Goal: Book appointment/travel/reservation

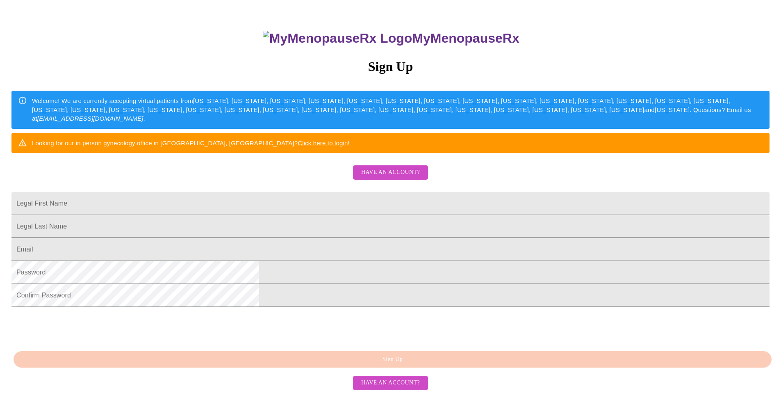
scroll to position [77, 0]
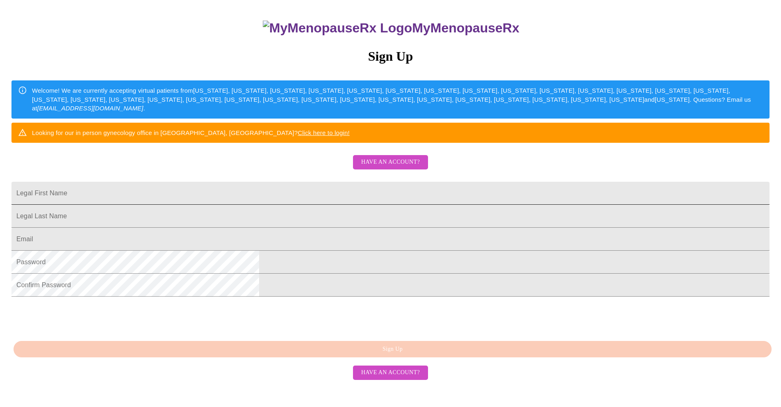
click at [296, 205] on input "Legal First Name" at bounding box center [390, 193] width 758 height 23
type input "Karen"
type input "Sarabia"
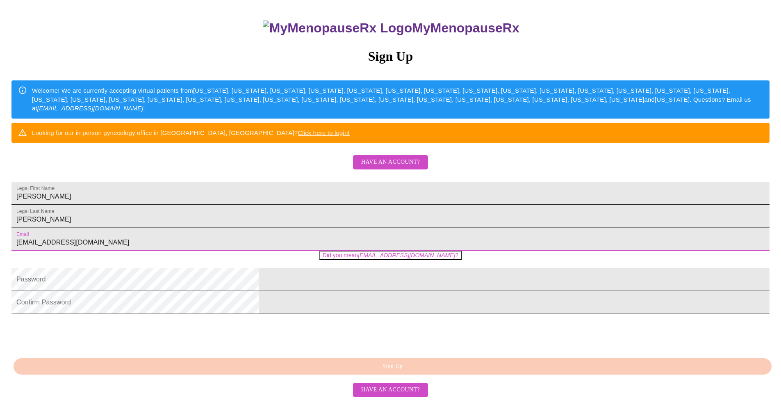
type input "karen_sarabia@yahoo.co"
click at [393, 251] on input "karen_sarabia@yahoo.co" at bounding box center [390, 239] width 758 height 23
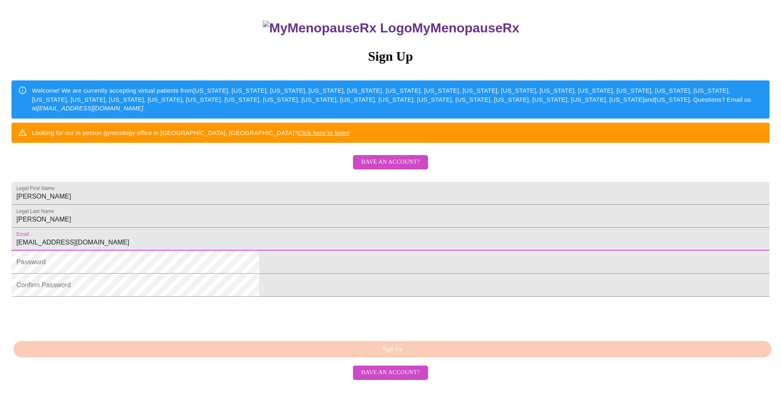
type input "karen_sarabia@yahoo.com"
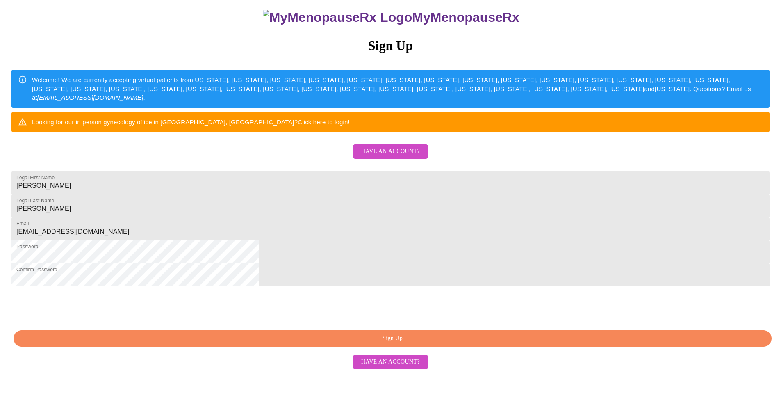
scroll to position [117, 0]
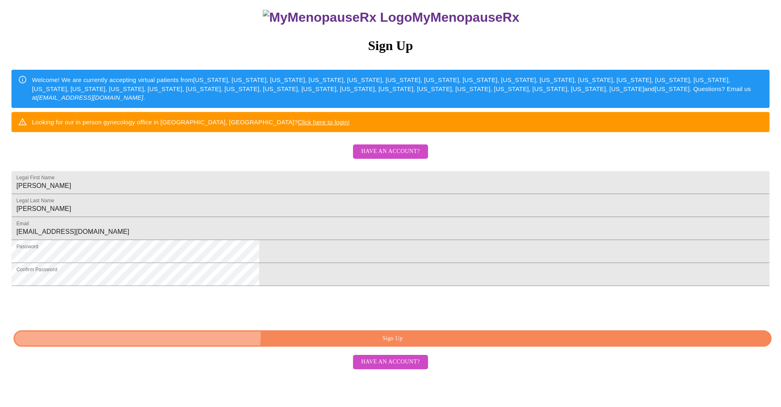
click at [388, 344] on span "Sign Up" at bounding box center [392, 338] width 739 height 10
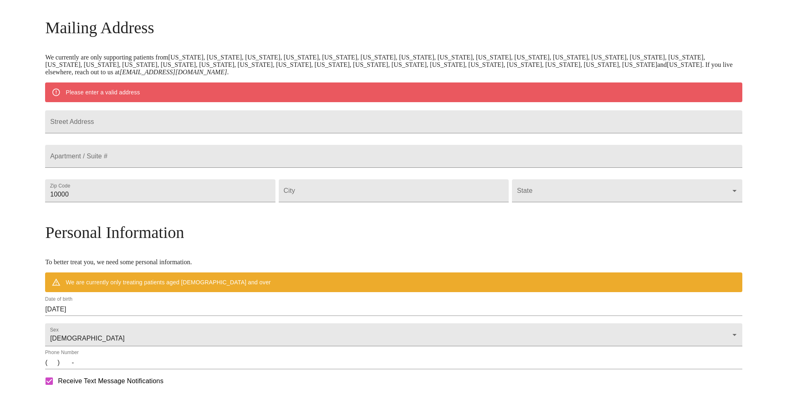
scroll to position [85, 0]
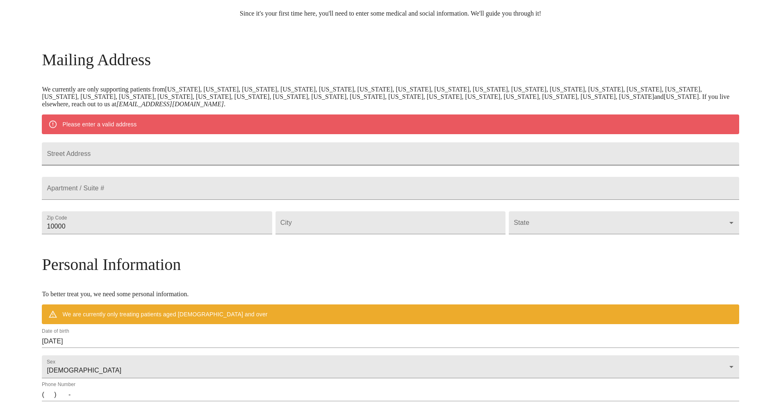
click at [169, 162] on input "Street Address" at bounding box center [390, 153] width 697 height 23
type input "64 Newton Ridge Way"
type input "89183"
type input "Las Vegas"
click at [648, 242] on body "MyMenopauseRx Welcome to MyMenopauseRx Since it's your first time here, you'll …" at bounding box center [390, 237] width 775 height 639
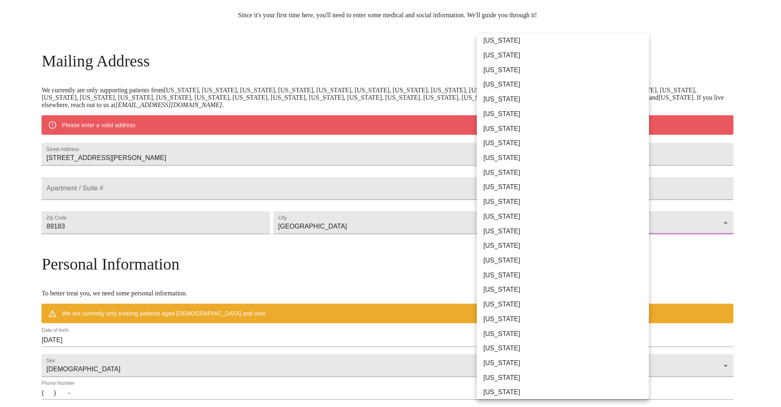
scroll to position [138, 0]
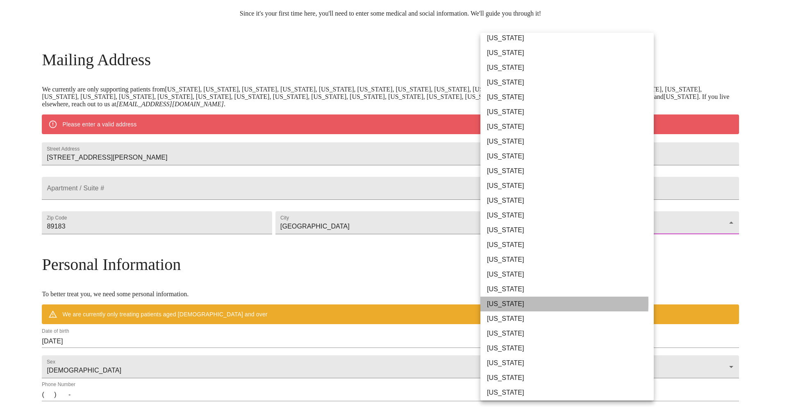
click at [497, 303] on li "[US_STATE]" at bounding box center [571, 304] width 180 height 15
type input "[US_STATE]"
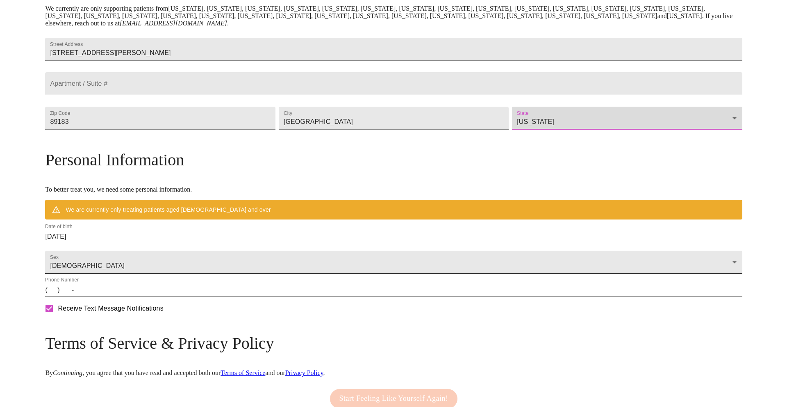
scroll to position [168, 0]
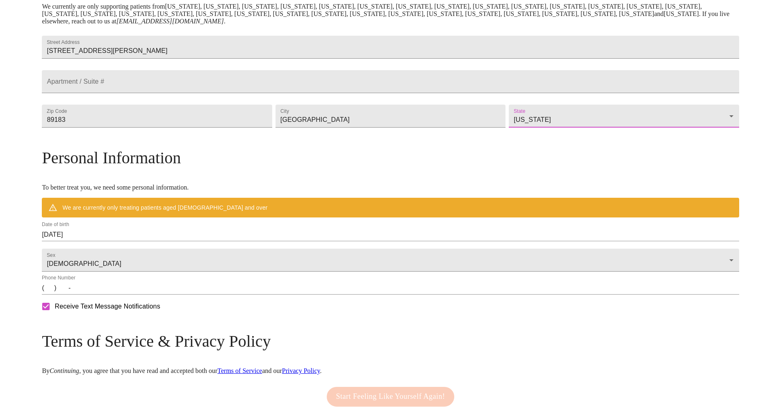
click at [157, 241] on input "08/09/2025" at bounding box center [390, 234] width 697 height 13
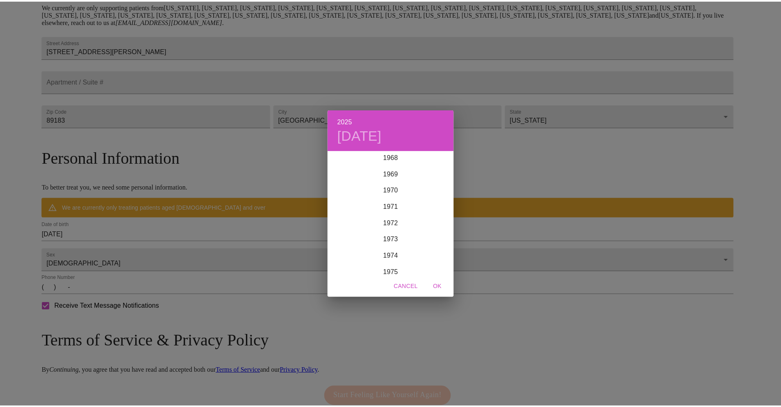
scroll to position [1134, 0]
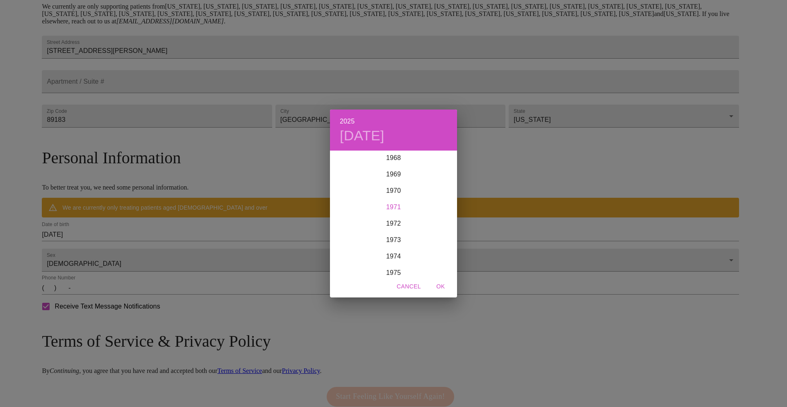
click at [401, 208] on div "1971" at bounding box center [393, 207] width 127 height 16
click at [402, 197] on div "May" at bounding box center [393, 198] width 42 height 31
click at [345, 224] on p "9" at bounding box center [344, 224] width 3 height 8
click at [441, 287] on span "OK" at bounding box center [441, 286] width 20 height 10
type input "05/09/1971"
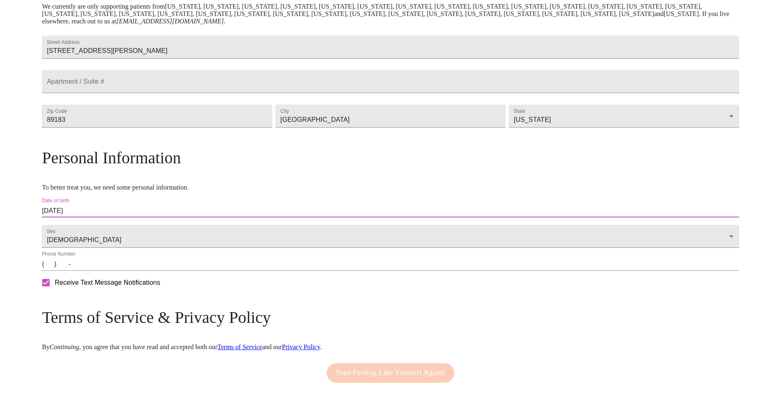
click at [132, 271] on input "(   )    -" at bounding box center [390, 264] width 697 height 13
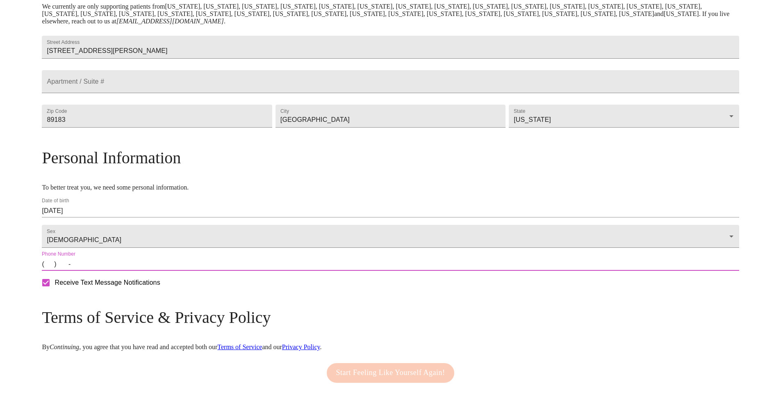
type input "(702) 249-5823"
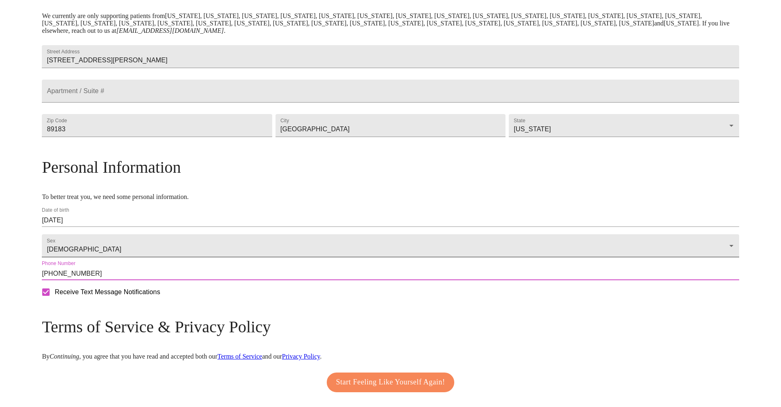
scroll to position [158, 0]
click at [574, 361] on p "By Continuing , you agree that you have read and accepted both our Terms of Ser…" at bounding box center [390, 356] width 697 height 7
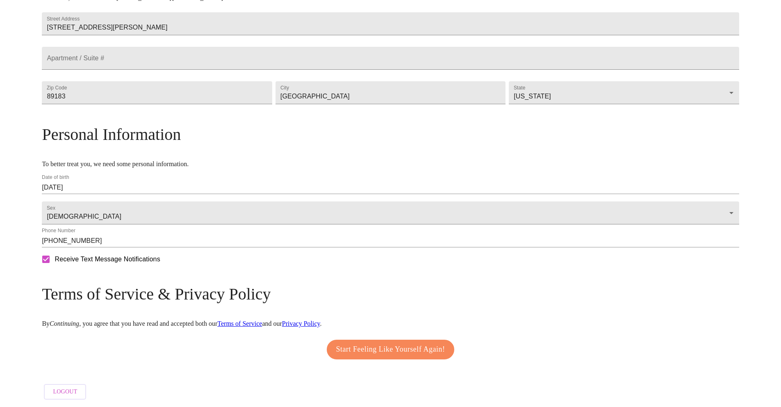
scroll to position [215, 0]
click at [398, 349] on span "Start Feeling Like Yourself Again!" at bounding box center [390, 349] width 109 height 13
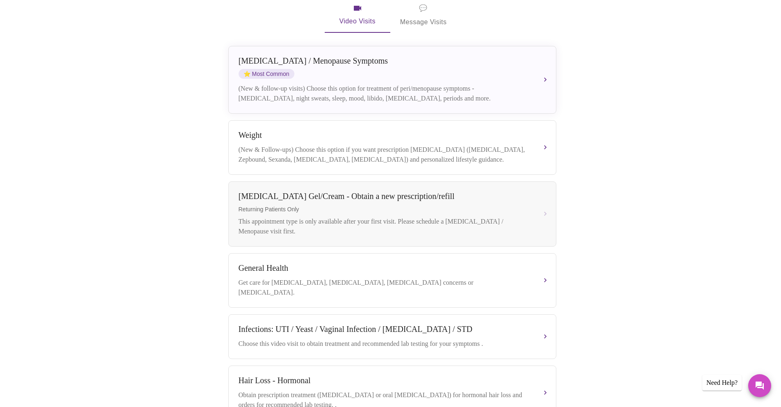
scroll to position [176, 0]
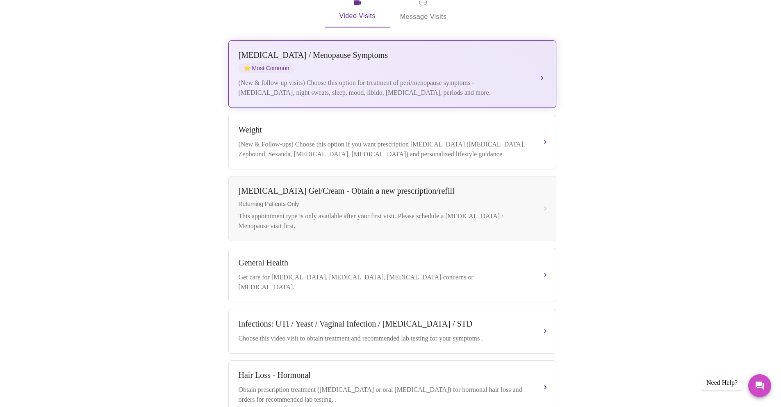
click at [543, 58] on div "[MEDICAL_DATA] / Menopause Symptoms ⭐ Most Common (New & follow-up visits) Choo…" at bounding box center [393, 73] width 308 height 47
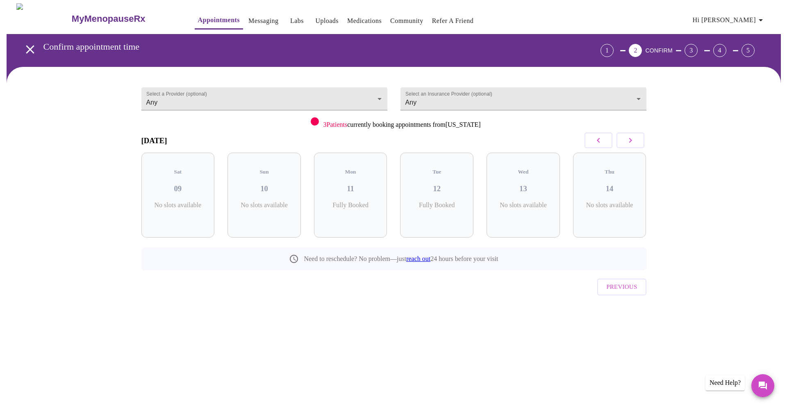
scroll to position [0, 0]
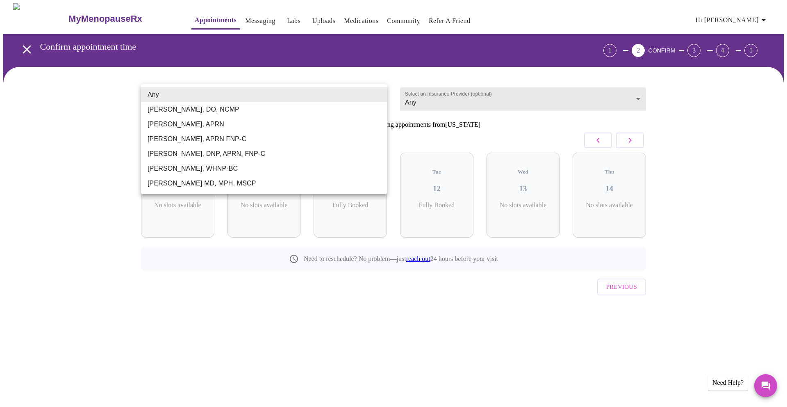
click at [378, 102] on body "MyMenopauseRx Appointments Messaging Labs Uploads Medications Community Refer a…" at bounding box center [393, 169] width 781 height 333
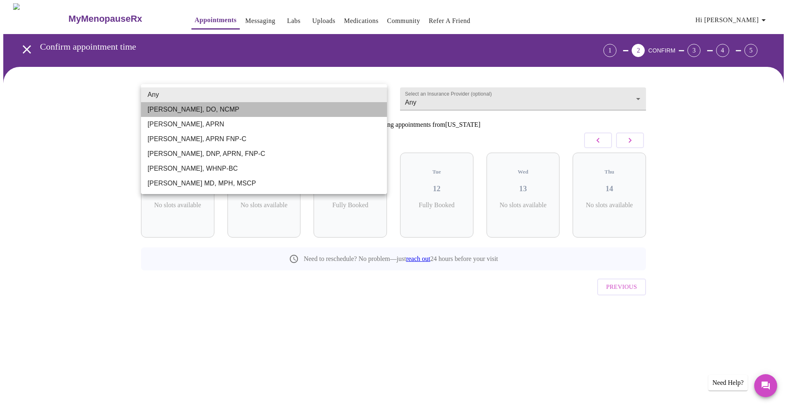
click at [377, 102] on li "Barbra S Hanna, DO, NCMP" at bounding box center [264, 109] width 246 height 15
type input "Barbra S Hanna, DO, NCMP"
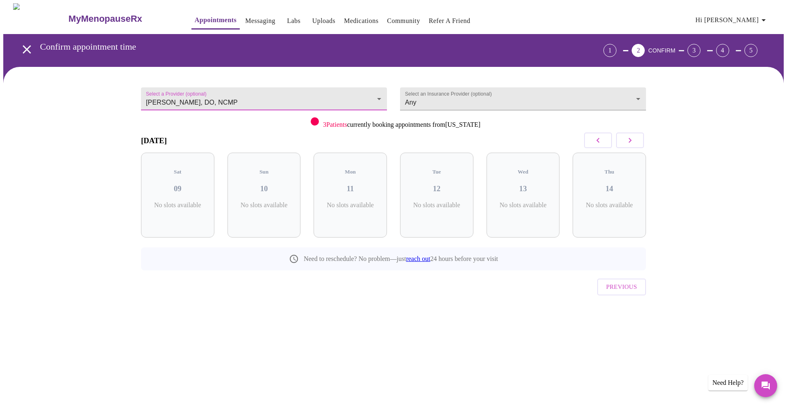
click at [628, 141] on icon "button" at bounding box center [630, 140] width 10 height 10
click at [628, 140] on icon "button" at bounding box center [630, 140] width 10 height 10
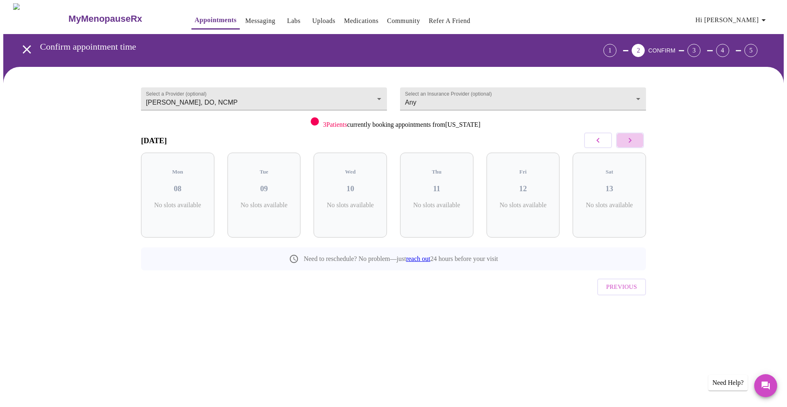
click at [628, 140] on icon "button" at bounding box center [630, 140] width 10 height 10
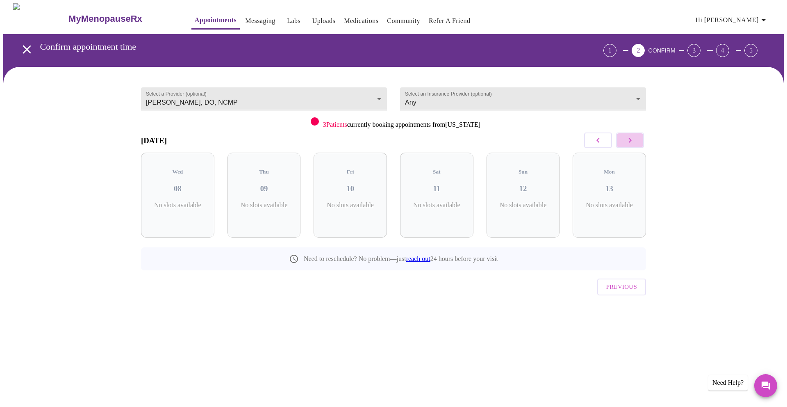
click at [628, 140] on icon "button" at bounding box center [630, 140] width 10 height 10
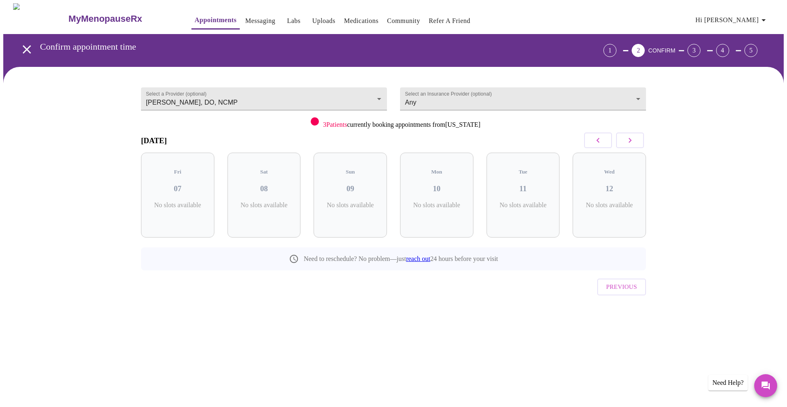
click at [628, 140] on icon "button" at bounding box center [630, 140] width 10 height 10
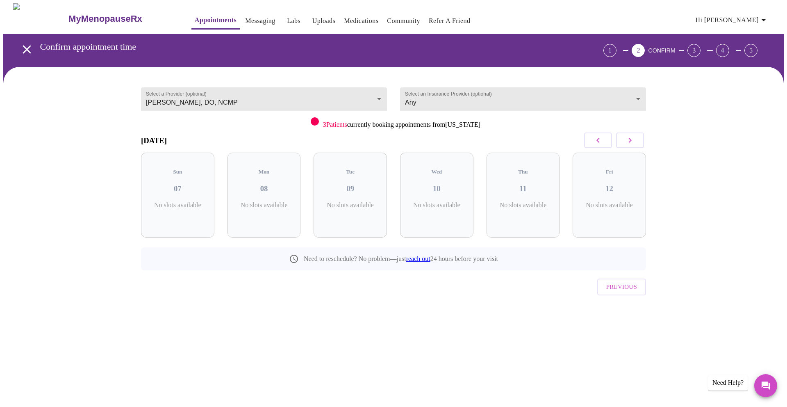
click at [628, 140] on icon "button" at bounding box center [630, 140] width 10 height 10
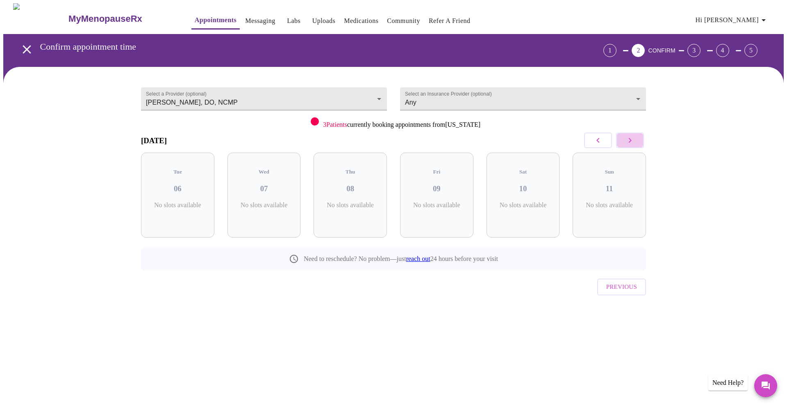
click at [628, 140] on icon "button" at bounding box center [630, 140] width 10 height 10
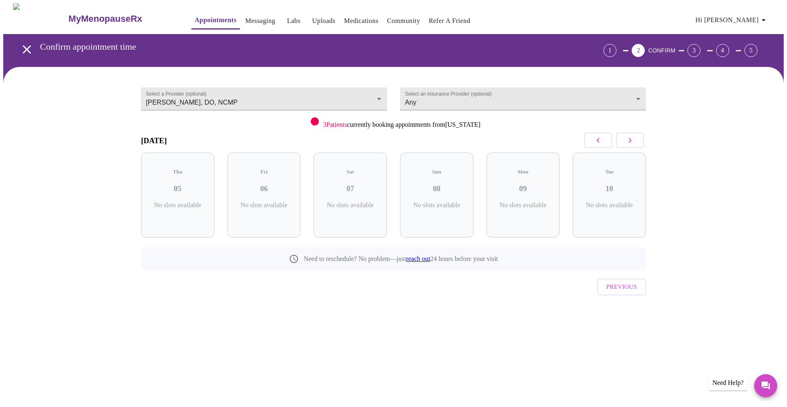
click at [628, 140] on icon "button" at bounding box center [630, 140] width 10 height 10
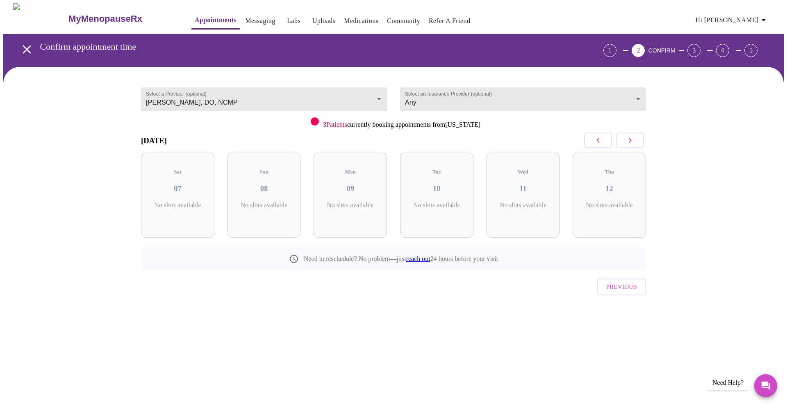
click at [628, 140] on icon "button" at bounding box center [630, 140] width 10 height 10
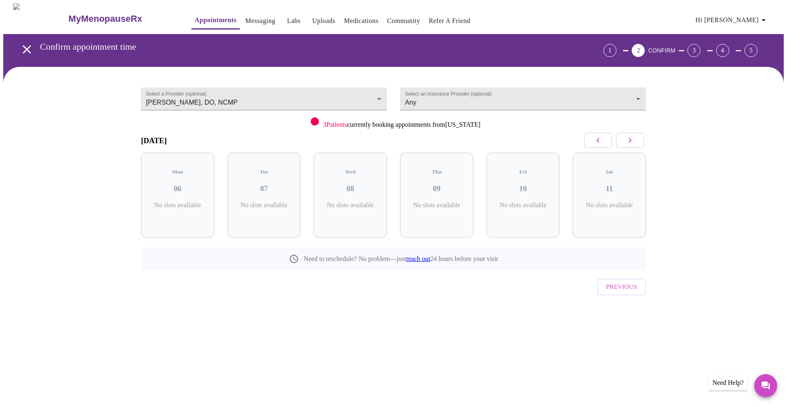
click at [628, 140] on icon "button" at bounding box center [630, 140] width 10 height 10
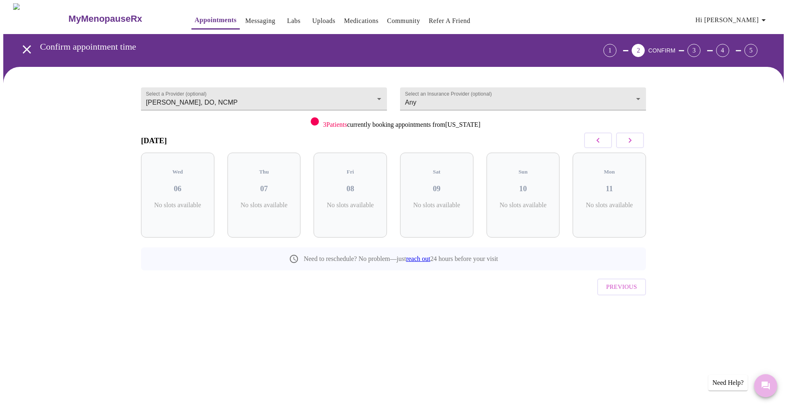
click at [761, 383] on icon "Messages" at bounding box center [766, 386] width 10 height 10
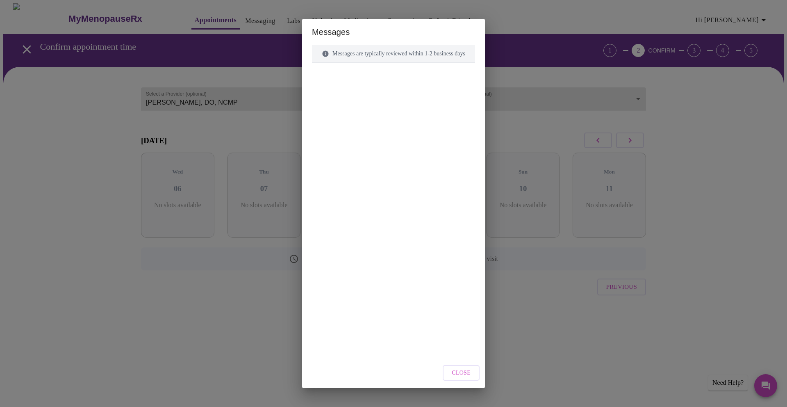
click at [370, 149] on div at bounding box center [393, 195] width 163 height 244
click at [374, 57] on div "Messages are typically reviewed within 1-2 business days" at bounding box center [393, 54] width 163 height 18
click at [471, 377] on span "Close" at bounding box center [461, 373] width 19 height 10
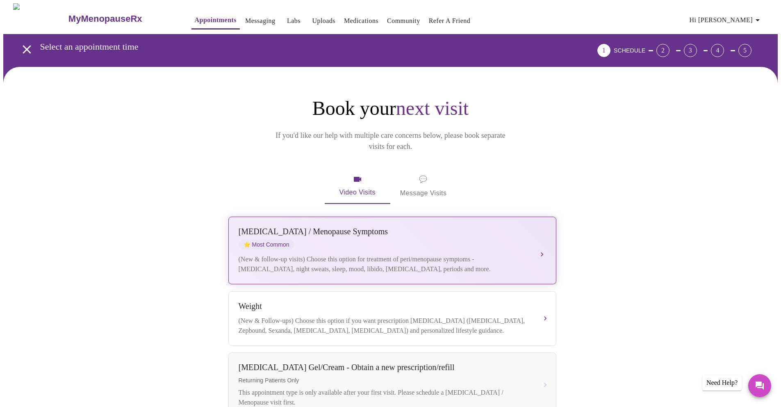
click at [288, 240] on span "⭐ Most Common" at bounding box center [267, 245] width 56 height 10
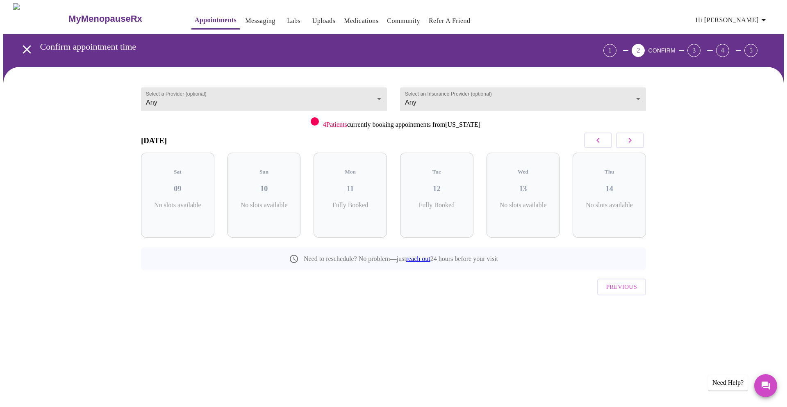
click at [23, 45] on icon "open drawer" at bounding box center [27, 49] width 8 height 8
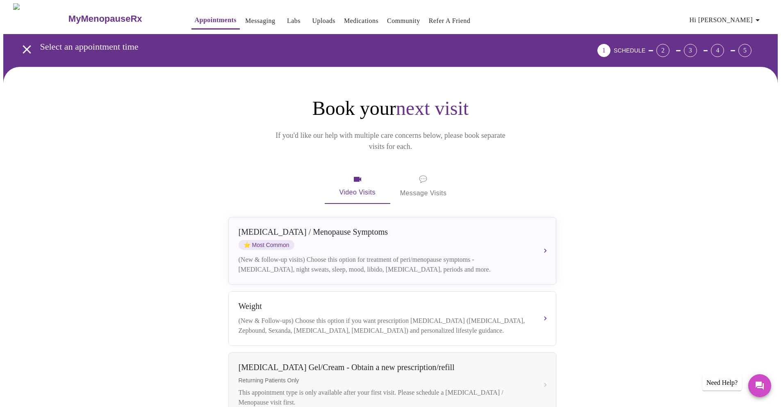
click at [423, 173] on span "💬" at bounding box center [423, 178] width 8 height 11
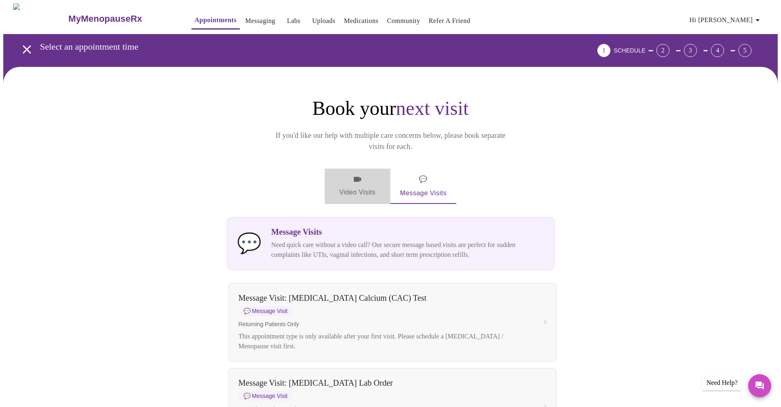
click at [357, 176] on span "Video Visits" at bounding box center [358, 186] width 46 height 24
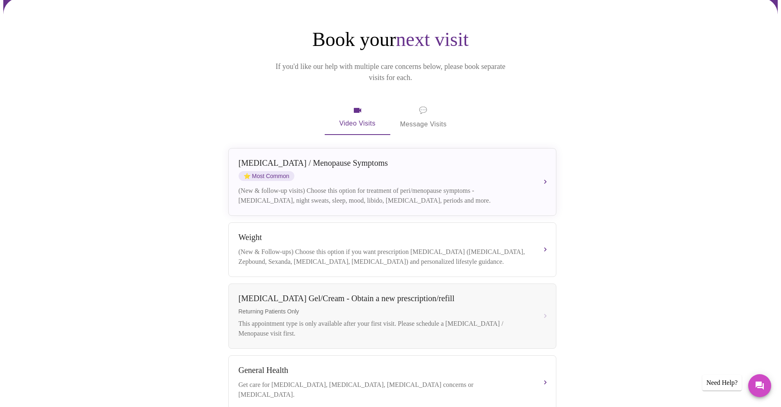
scroll to position [67, 0]
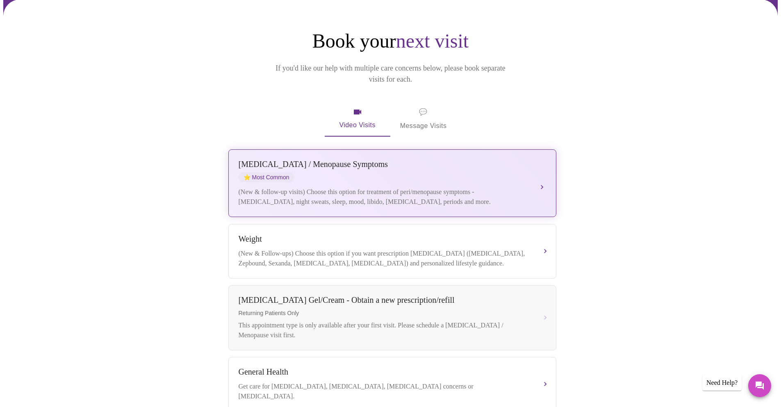
click at [541, 174] on button "[MEDICAL_DATA] / Menopause Symptoms ⭐ Most Common (New & follow-up visits) Choo…" at bounding box center [392, 183] width 328 height 68
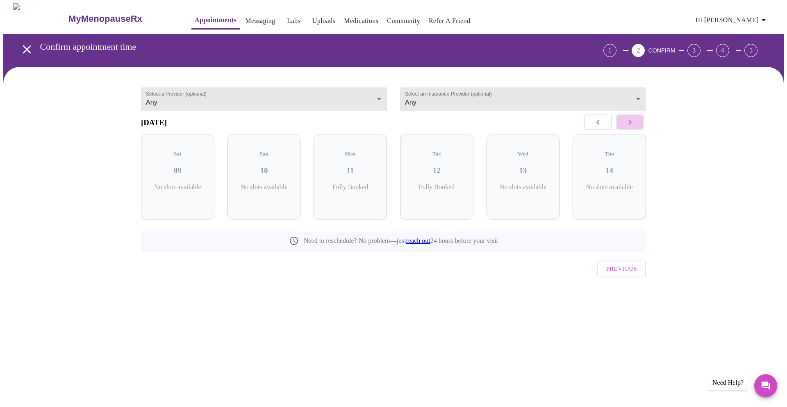
click at [633, 126] on icon "button" at bounding box center [630, 122] width 10 height 10
click at [428, 187] on p "1 Slots Left ( 4 Total)" at bounding box center [440, 191] width 30 height 16
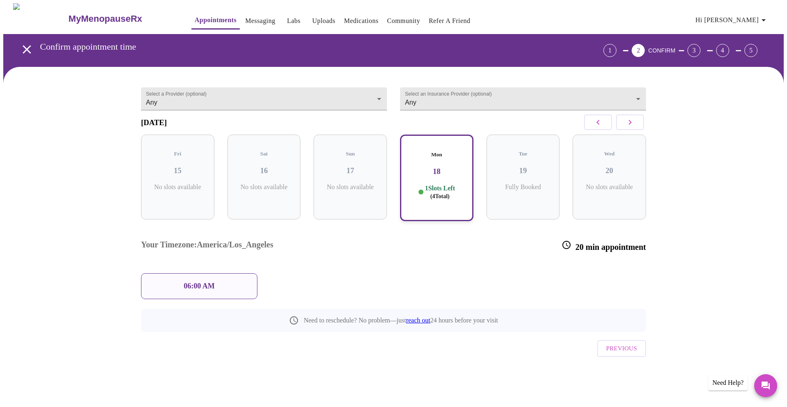
click at [631, 127] on icon "button" at bounding box center [630, 122] width 10 height 10
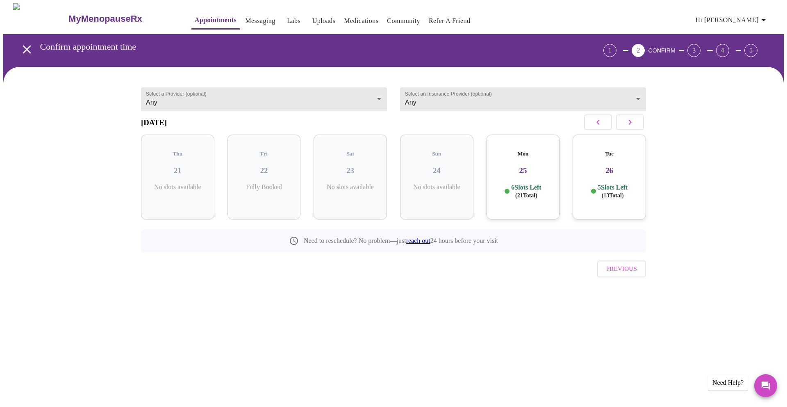
click at [532, 187] on p "6 Slots Left ( 21 Total)" at bounding box center [526, 191] width 30 height 16
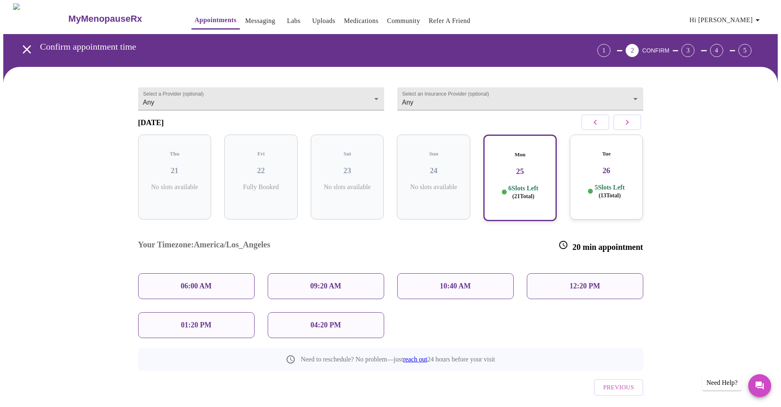
click at [592, 124] on icon "button" at bounding box center [596, 122] width 10 height 10
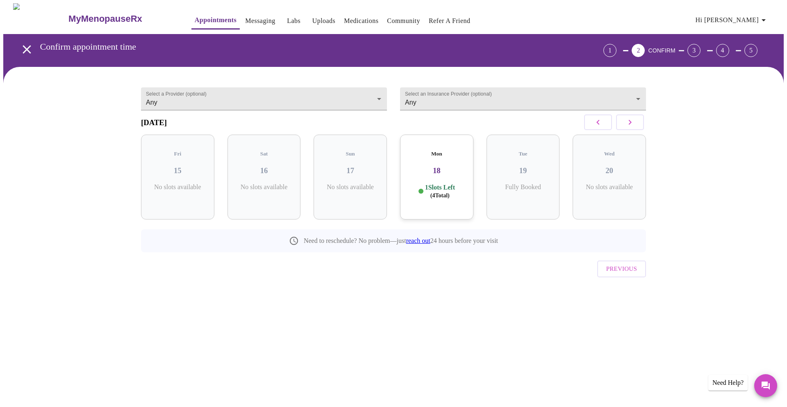
click at [436, 184] on p "1 Slots Left ( 4 Total)" at bounding box center [440, 191] width 30 height 16
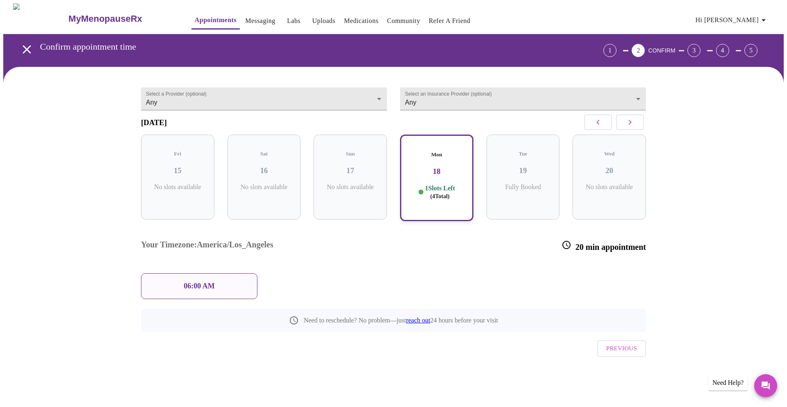
click at [204, 282] on p "06:00 AM" at bounding box center [199, 286] width 31 height 9
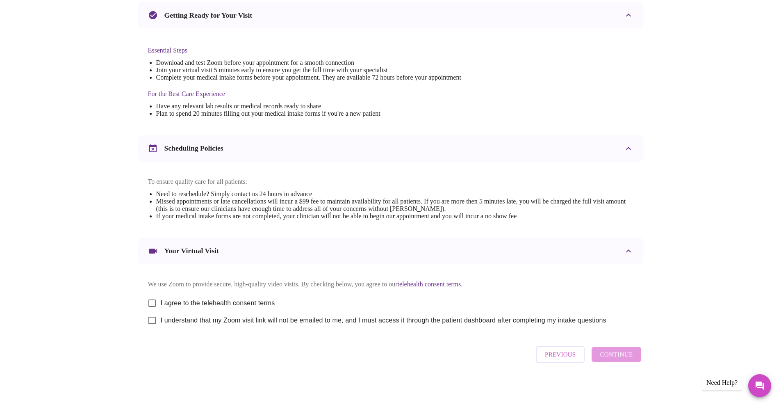
scroll to position [188, 0]
click at [153, 298] on input "I agree to the telehealth consent terms" at bounding box center [152, 302] width 17 height 17
checkbox input "true"
click at [153, 322] on input "I understand that my Zoom visit link will not be emailed to me, and I must acce…" at bounding box center [152, 320] width 17 height 17
checkbox input "true"
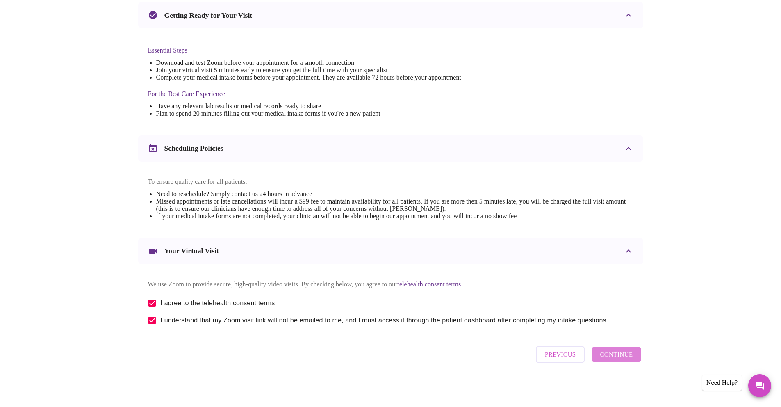
click at [631, 360] on span "Continue" at bounding box center [616, 354] width 33 height 11
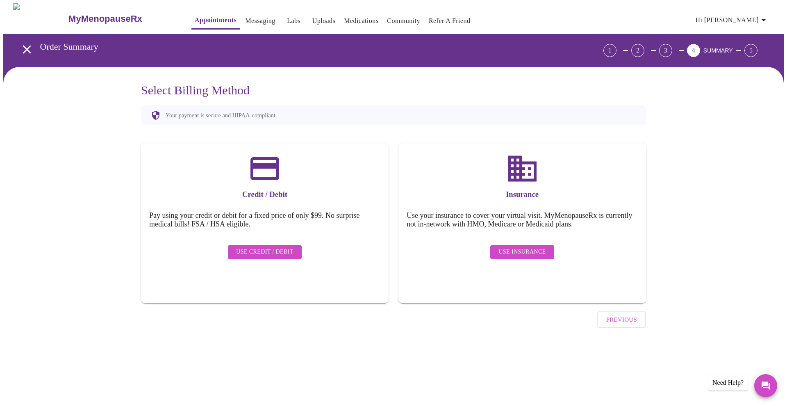
click at [522, 254] on div "Use Insurance" at bounding box center [522, 252] width 231 height 23
click at [523, 247] on span "Use Insurance" at bounding box center [522, 252] width 47 height 10
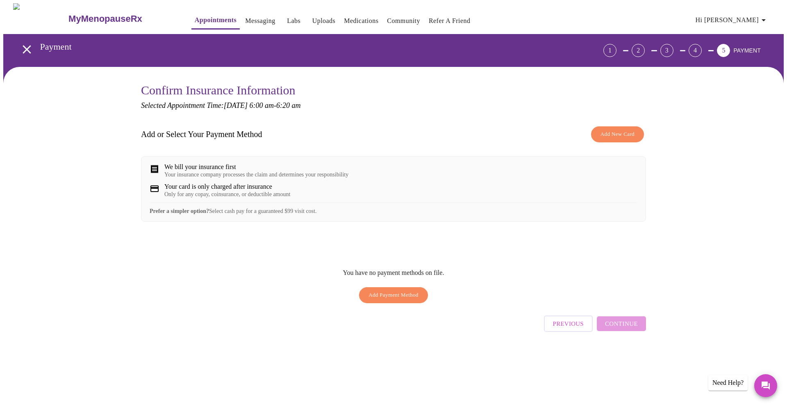
click at [606, 132] on span "Add New Card" at bounding box center [618, 134] width 34 height 9
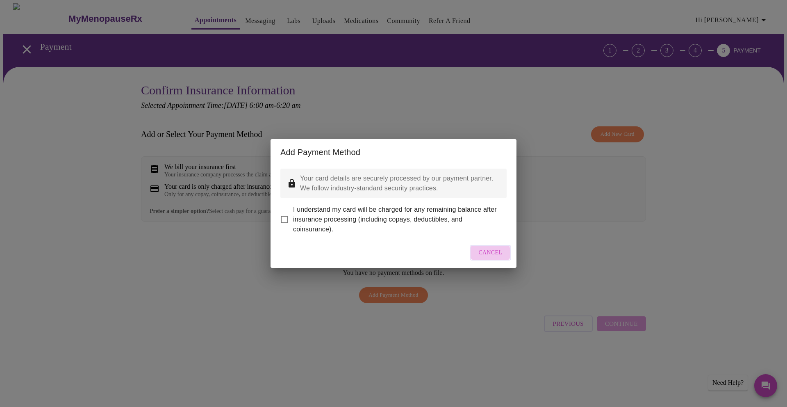
click at [486, 258] on span "Cancel" at bounding box center [491, 253] width 24 height 10
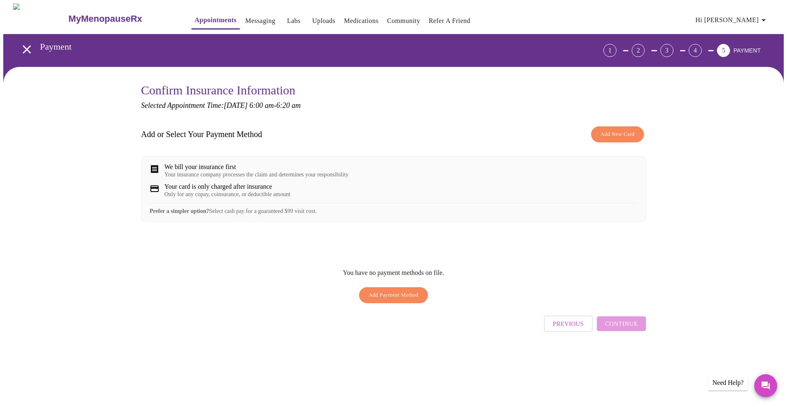
click at [614, 135] on span "Add New Card" at bounding box center [618, 134] width 34 height 9
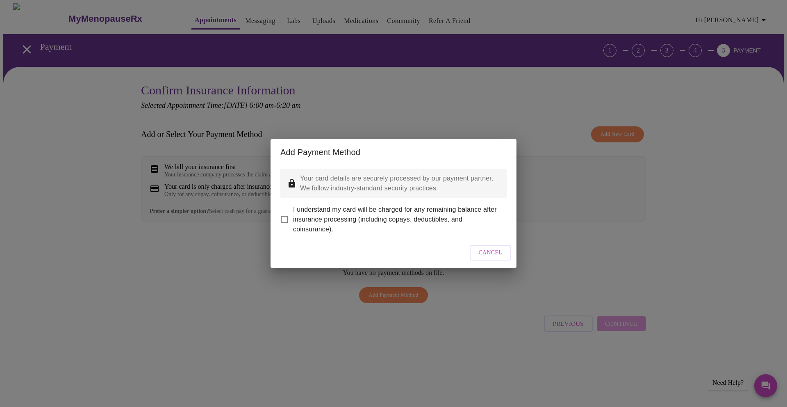
click at [283, 211] on input "I understand my card will be charged for any remaining balance after insurance …" at bounding box center [284, 219] width 17 height 17
checkbox input "true"
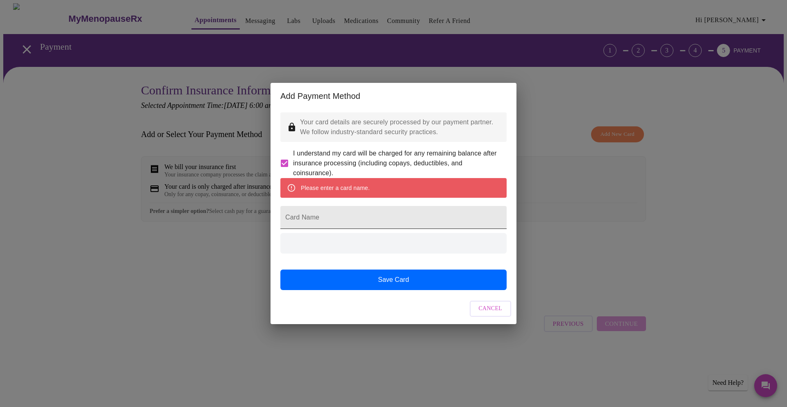
click at [315, 218] on input "Card Name" at bounding box center [394, 217] width 226 height 23
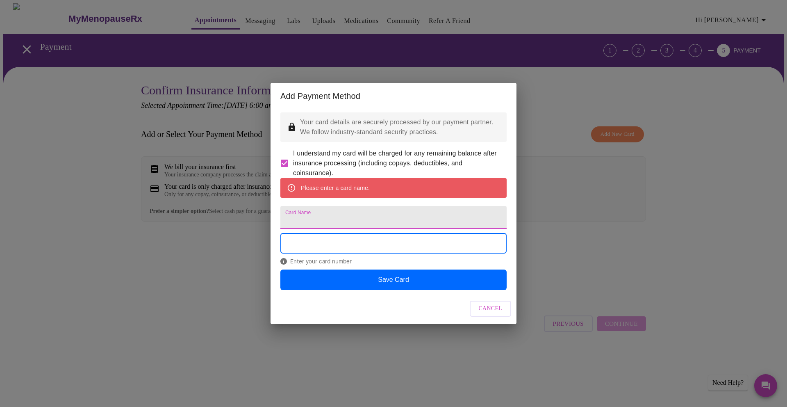
click at [316, 218] on input "Card Name" at bounding box center [394, 217] width 226 height 23
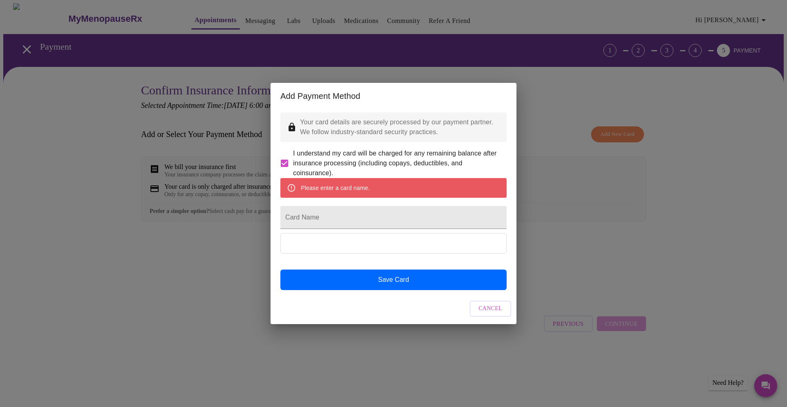
type input "[PERSON_NAME]"
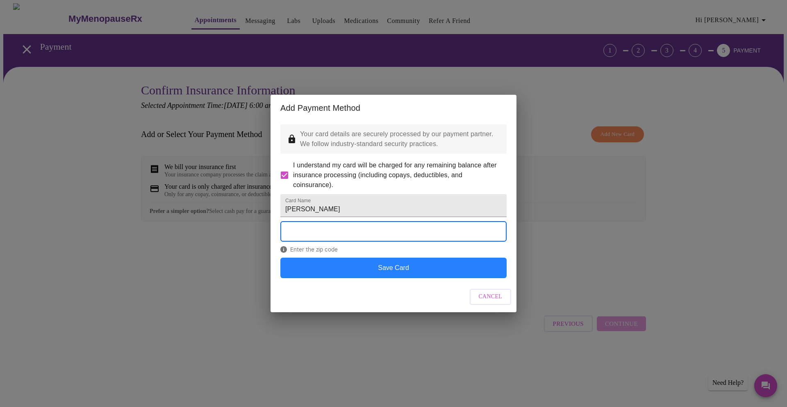
click at [404, 278] on button "Save Card" at bounding box center [394, 268] width 226 height 21
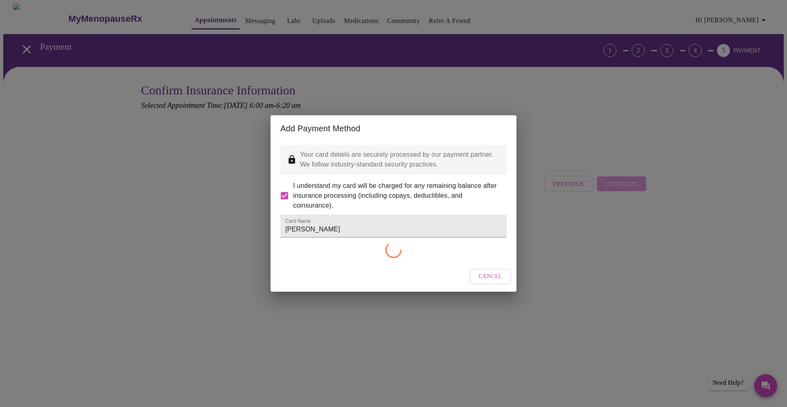
checkbox input "false"
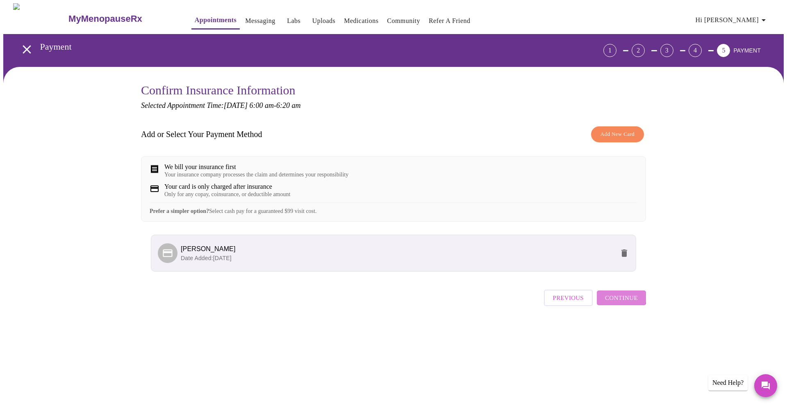
click at [616, 303] on span "Continue" at bounding box center [621, 297] width 33 height 11
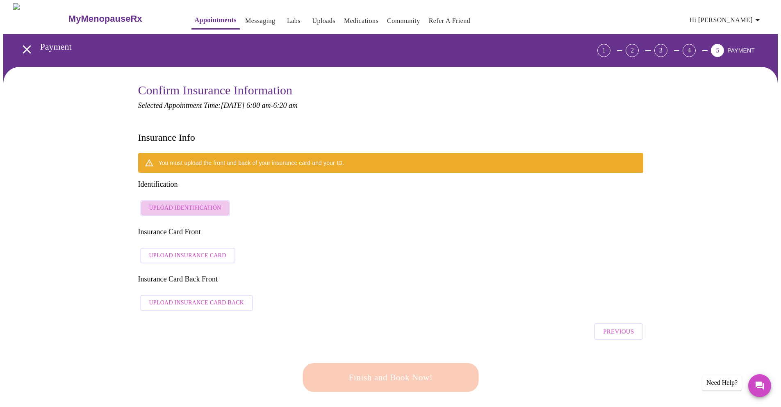
click at [194, 203] on span "Upload Identification" at bounding box center [185, 208] width 72 height 10
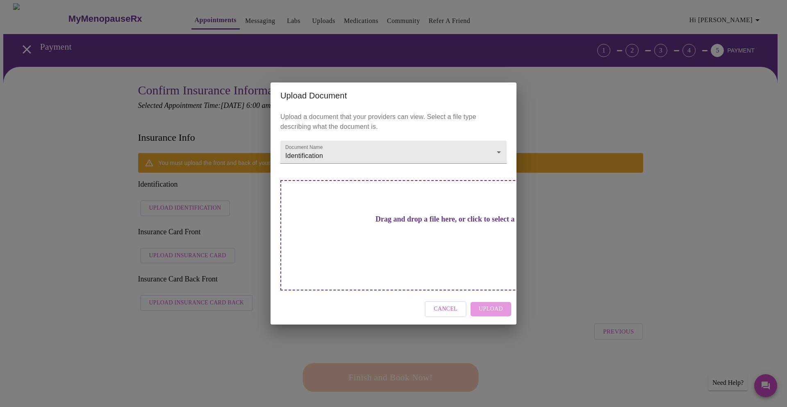
click at [422, 224] on h3 "Drag and drop a file here, or click to select a file" at bounding box center [451, 219] width 226 height 9
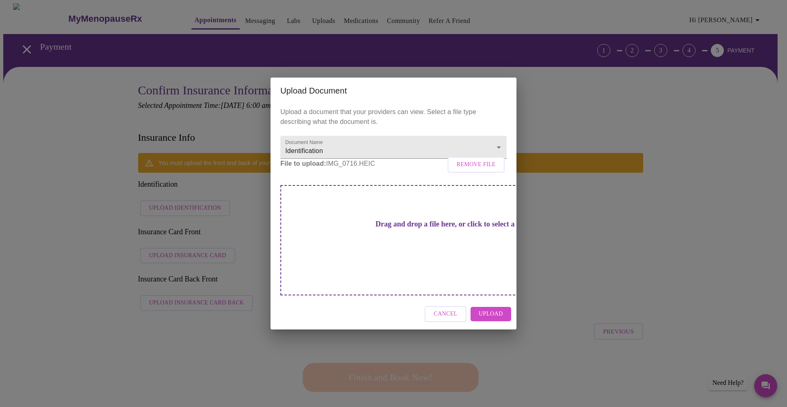
click at [493, 309] on span "Upload" at bounding box center [491, 314] width 24 height 10
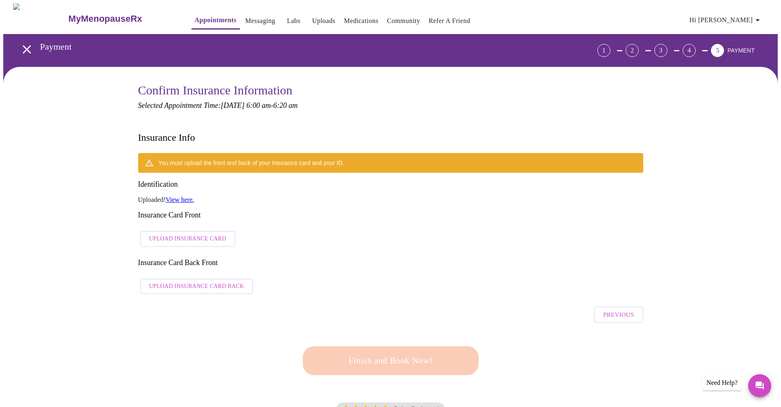
click at [183, 196] on link "View here." at bounding box center [180, 199] width 28 height 7
click at [196, 234] on span "Upload Insurance Card" at bounding box center [187, 239] width 77 height 10
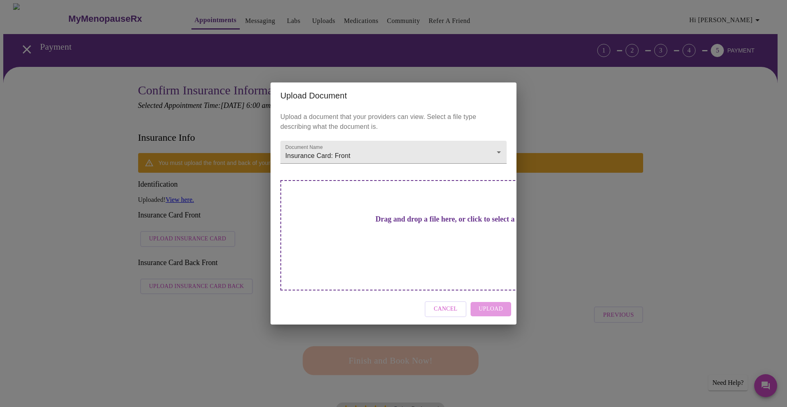
click at [405, 224] on h3 "Drag and drop a file here, or click to select a file" at bounding box center [451, 219] width 226 height 9
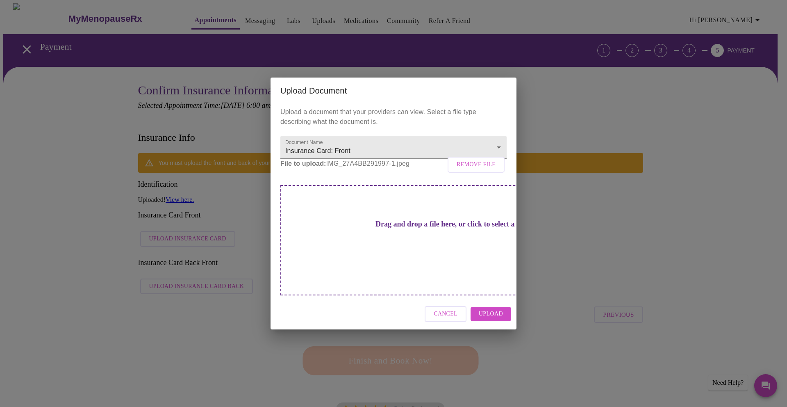
click at [496, 309] on span "Upload" at bounding box center [491, 314] width 24 height 10
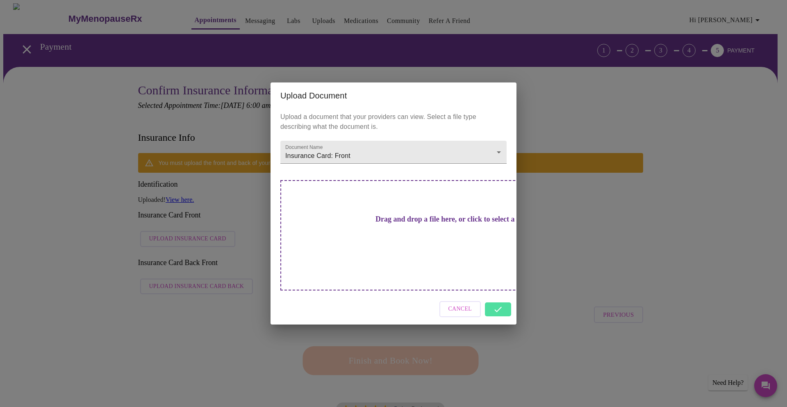
click at [226, 249] on div "Upload Document Upload a document that your providers can view. Select a file t…" at bounding box center [393, 203] width 787 height 407
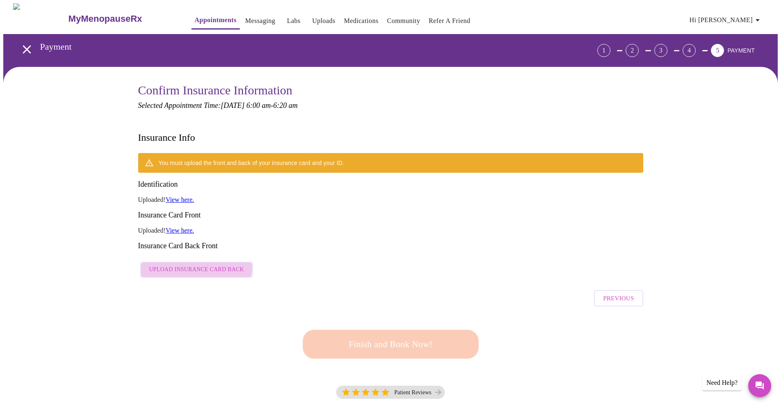
click at [196, 265] on span "Upload Insurance Card Back" at bounding box center [196, 270] width 95 height 10
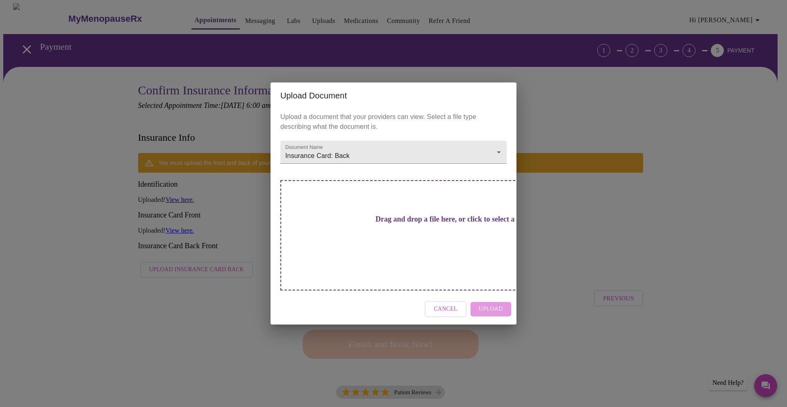
click at [377, 224] on h3 "Drag and drop a file here, or click to select a file" at bounding box center [451, 219] width 226 height 9
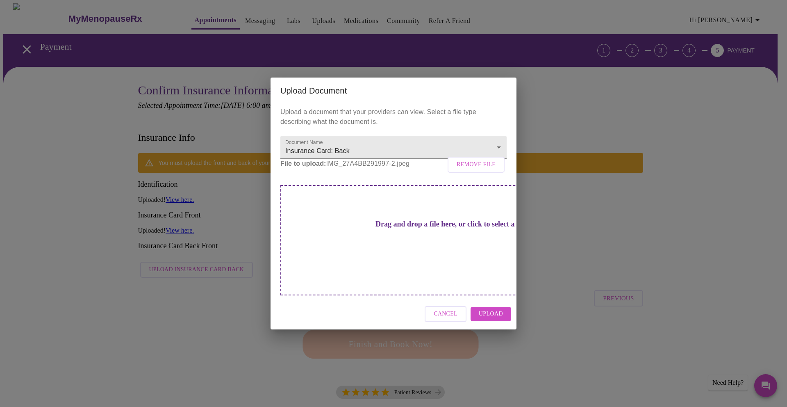
click at [493, 309] on span "Upload" at bounding box center [491, 314] width 24 height 10
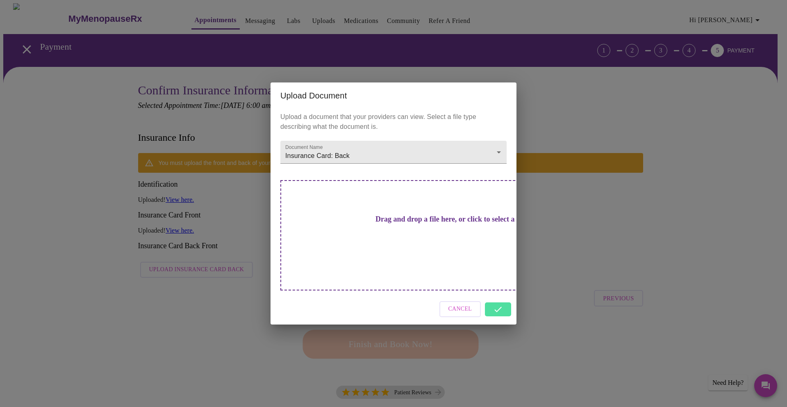
click at [498, 295] on div "Cancel" at bounding box center [394, 309] width 246 height 31
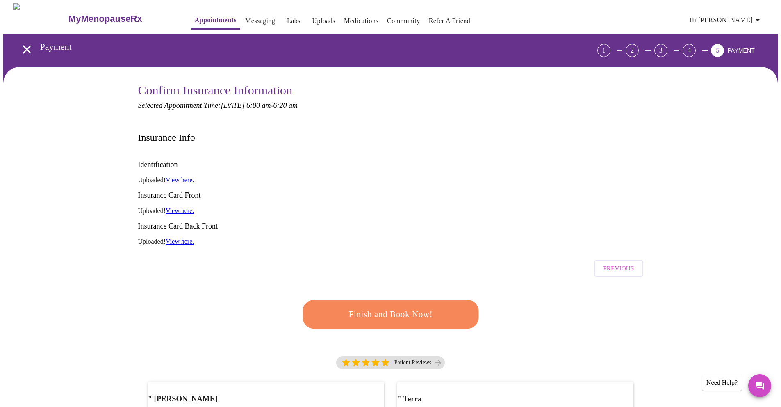
click at [386, 306] on span "Finish and Book Now!" at bounding box center [390, 314] width 155 height 16
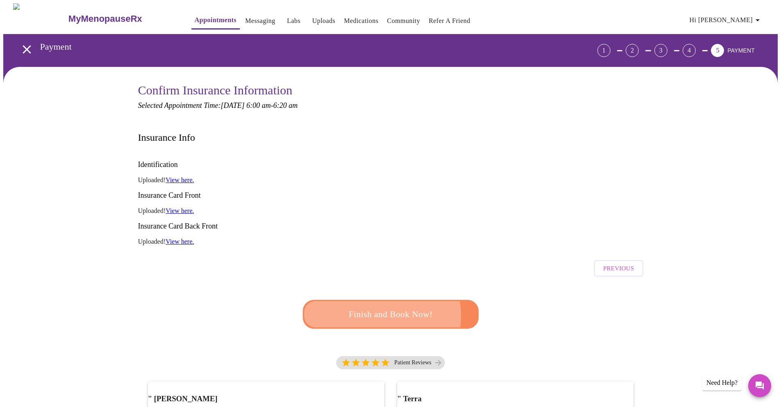
click at [375, 306] on span "Finish and Book Now!" at bounding box center [390, 314] width 155 height 16
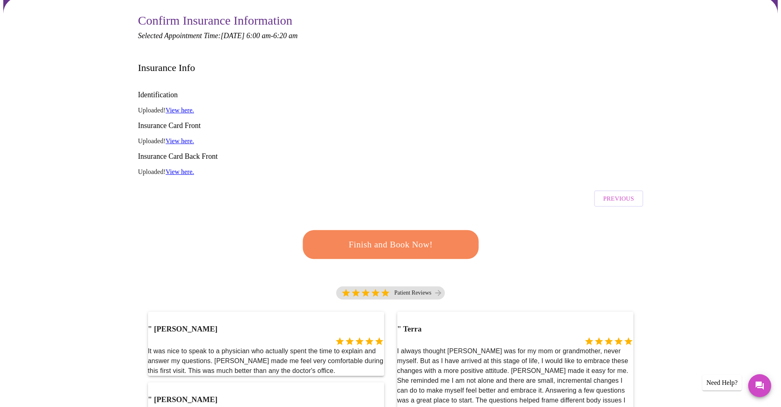
scroll to position [105, 0]
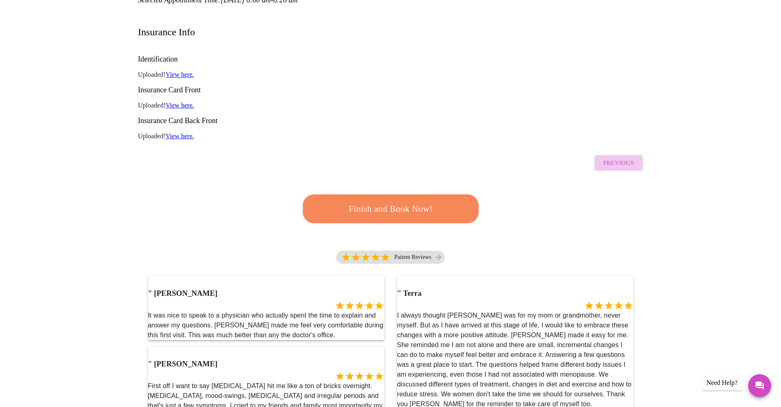
click at [631, 157] on span "Previous" at bounding box center [618, 162] width 31 height 11
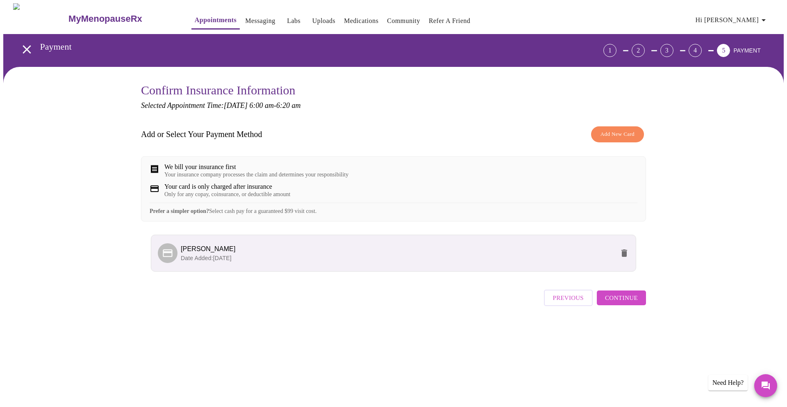
click at [630, 132] on span "Add New Card" at bounding box center [618, 134] width 34 height 9
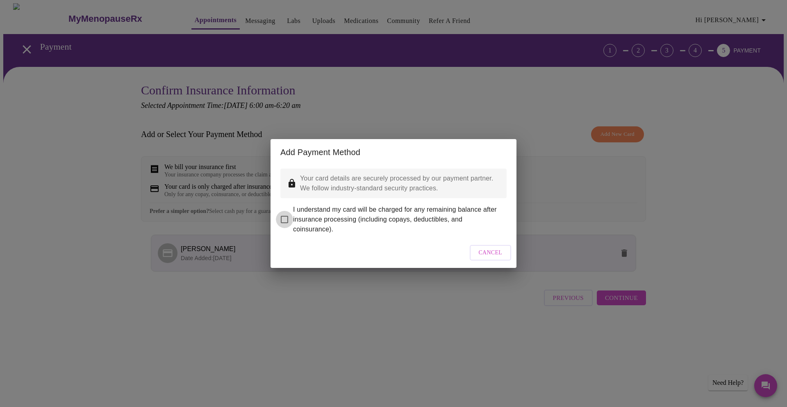
click at [285, 212] on input "I understand my card will be charged for any remaining balance after insurance …" at bounding box center [284, 219] width 17 height 17
checkbox input "true"
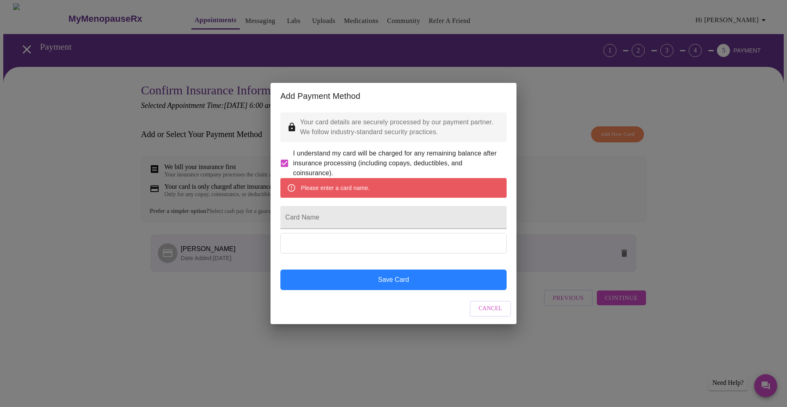
click at [399, 290] on button "Save Card" at bounding box center [394, 279] width 226 height 21
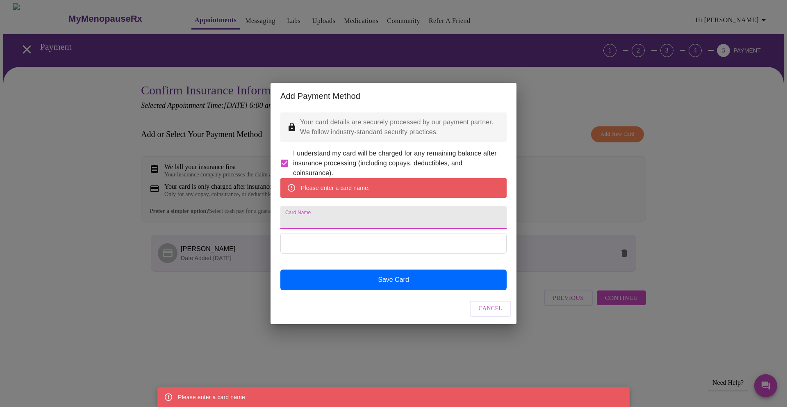
click at [368, 221] on input "Card Name" at bounding box center [394, 217] width 226 height 23
type input "[PERSON_NAME][GEOGRAPHIC_DATA]"
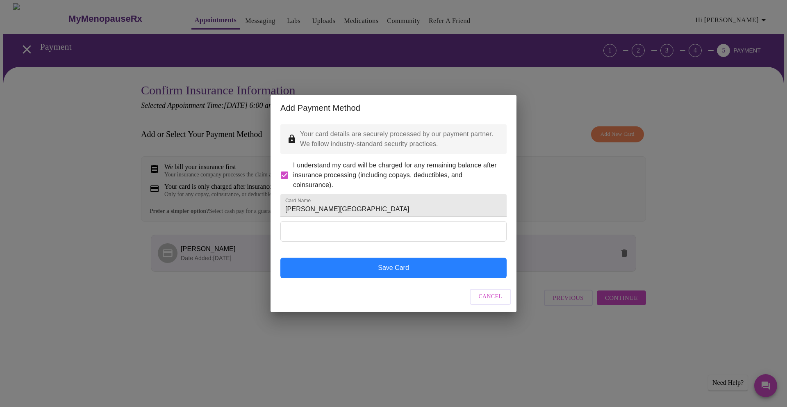
click at [422, 276] on button "Save Card" at bounding box center [394, 268] width 226 height 21
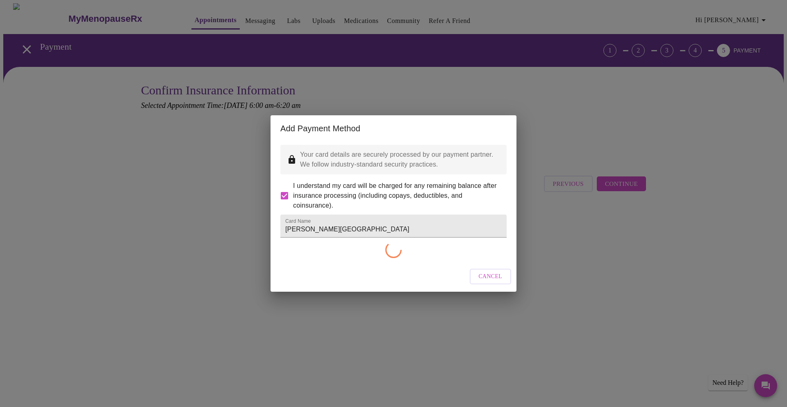
checkbox input "false"
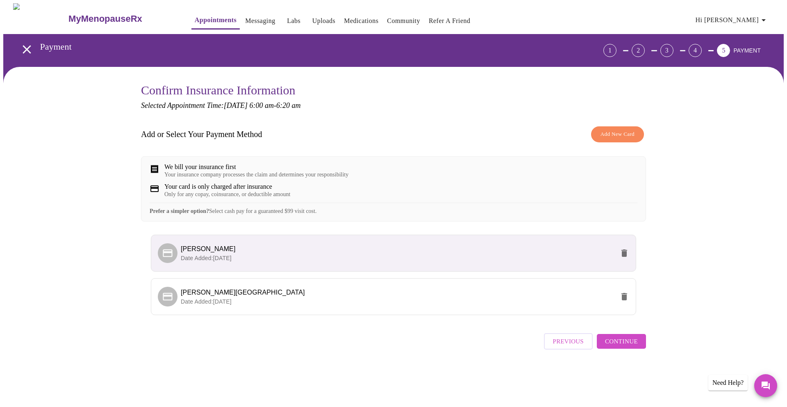
click at [615, 343] on div "Previous Continue" at bounding box center [595, 339] width 102 height 29
click at [616, 347] on span "Continue" at bounding box center [621, 341] width 33 height 11
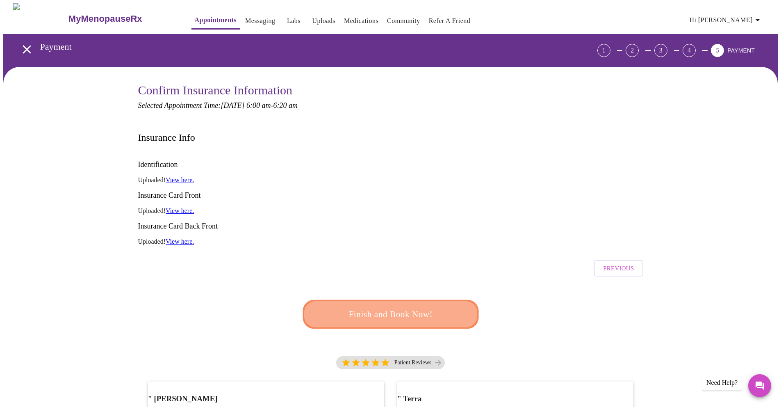
click at [392, 307] on span "Finish and Book Now!" at bounding box center [391, 314] width 152 height 15
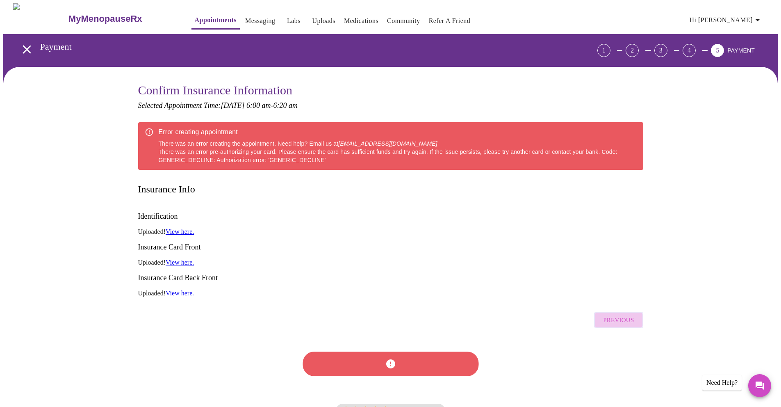
click at [623, 315] on span "Previous" at bounding box center [618, 320] width 31 height 11
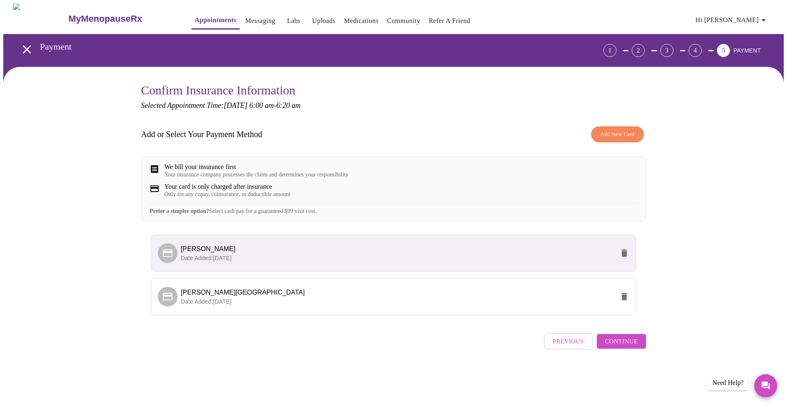
click at [256, 262] on p "Date Added: [DATE]" at bounding box center [398, 258] width 434 height 8
click at [201, 261] on span "Date Added: [DATE]" at bounding box center [206, 258] width 51 height 7
click at [623, 257] on icon "delete" at bounding box center [625, 252] width 6 height 7
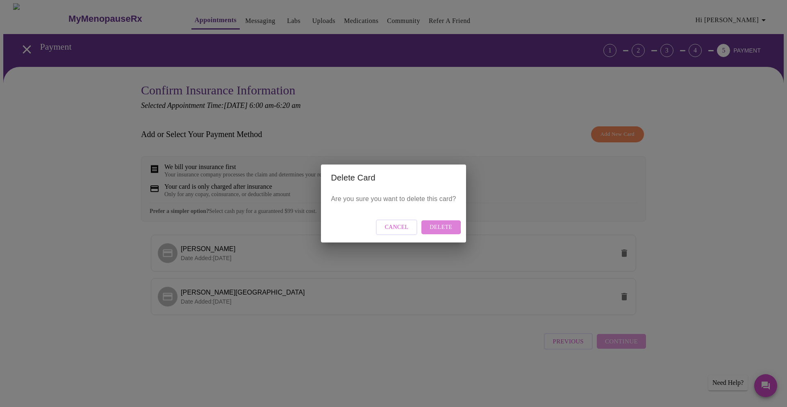
click at [424, 227] on button "Delete" at bounding box center [441, 227] width 39 height 14
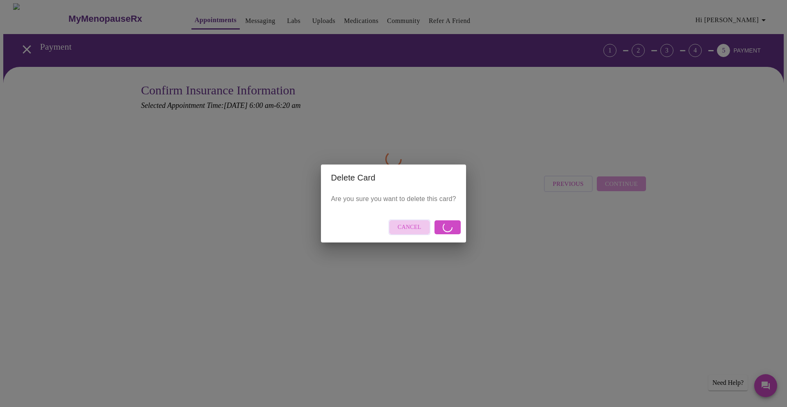
click at [415, 225] on span "Cancel" at bounding box center [410, 227] width 24 height 10
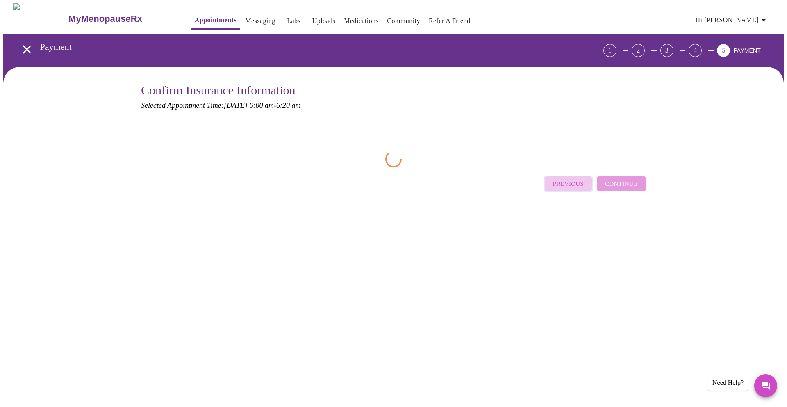
click at [575, 185] on span "Previous" at bounding box center [568, 183] width 31 height 11
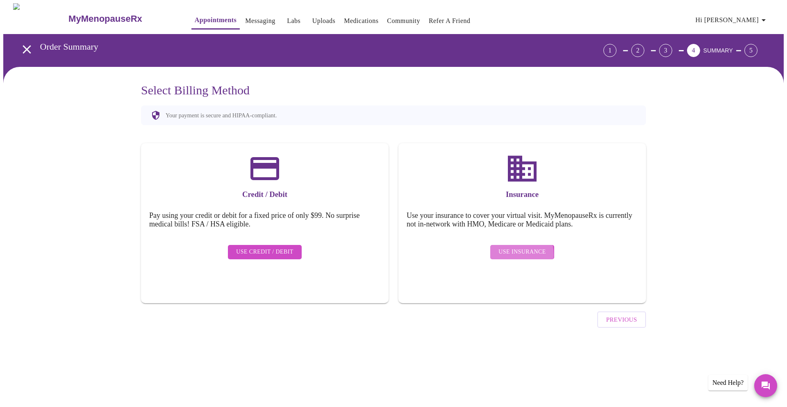
click at [516, 248] on span "Use Insurance" at bounding box center [522, 252] width 47 height 10
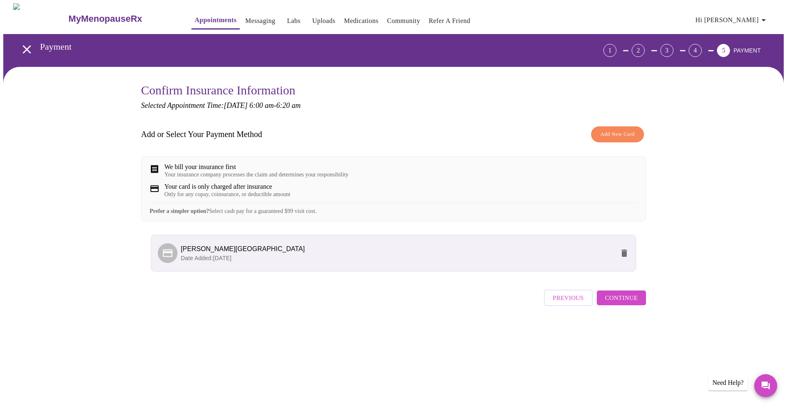
click at [237, 254] on span "[PERSON_NAME][GEOGRAPHIC_DATA]" at bounding box center [398, 249] width 434 height 10
click at [230, 261] on span "Date Added: [DATE]" at bounding box center [206, 258] width 51 height 7
click at [621, 303] on span "Continue" at bounding box center [621, 297] width 33 height 11
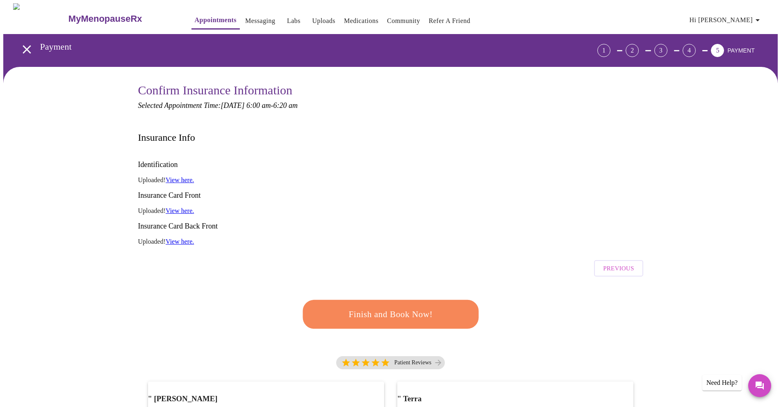
click at [431, 306] on span "Finish and Book Now!" at bounding box center [390, 314] width 159 height 16
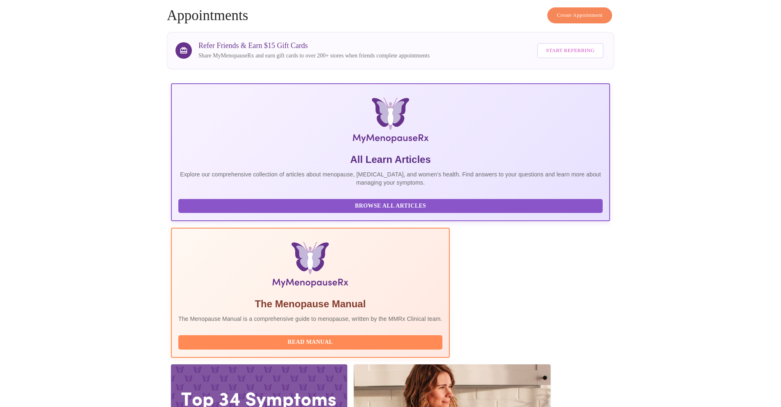
scroll to position [42, 0]
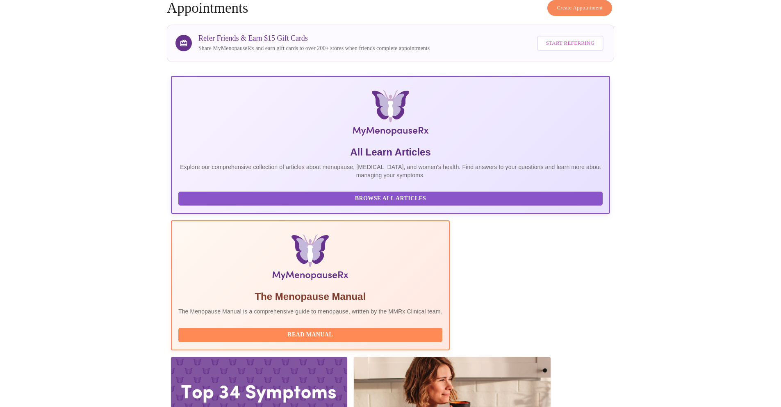
drag, startPoint x: 228, startPoint y: 293, endPoint x: 303, endPoint y: 293, distance: 74.6
copy h3 "[PERSON_NAME], APRN"
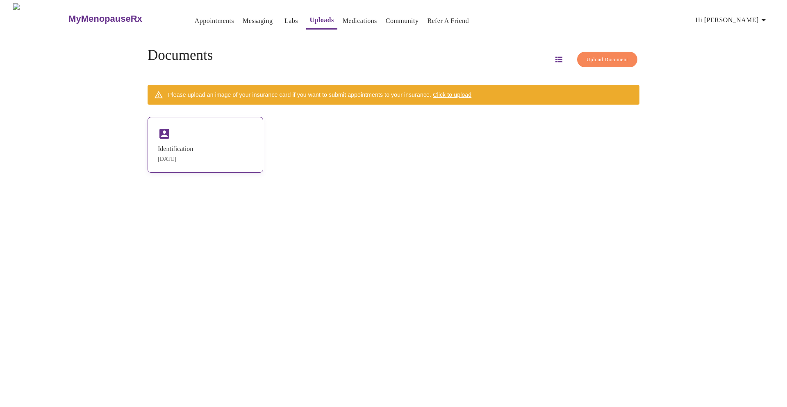
click at [193, 150] on div "Identification" at bounding box center [175, 148] width 35 height 7
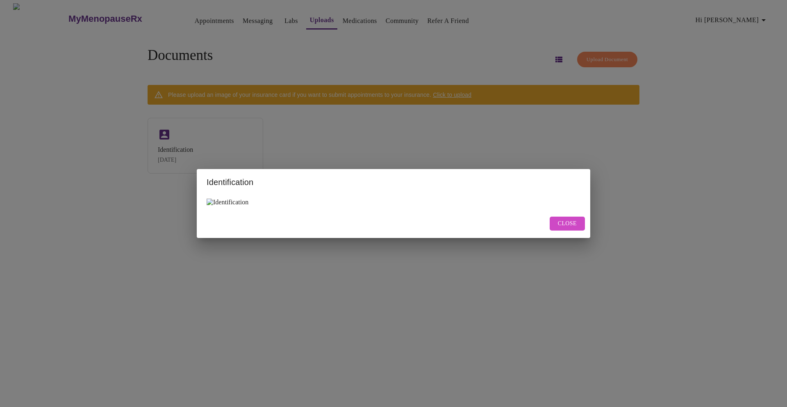
click at [233, 202] on img at bounding box center [228, 202] width 42 height 7
click at [574, 228] on span "Close" at bounding box center [567, 224] width 19 height 10
